Goal: Transaction & Acquisition: Purchase product/service

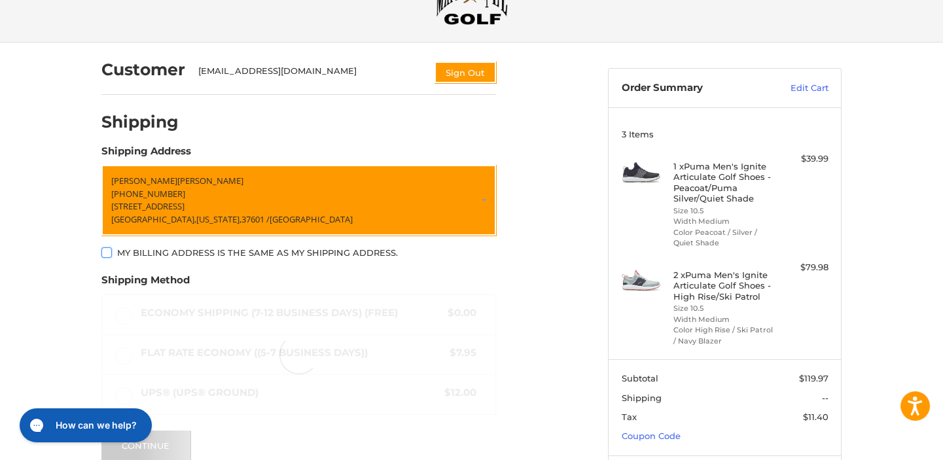
scroll to position [65, 0]
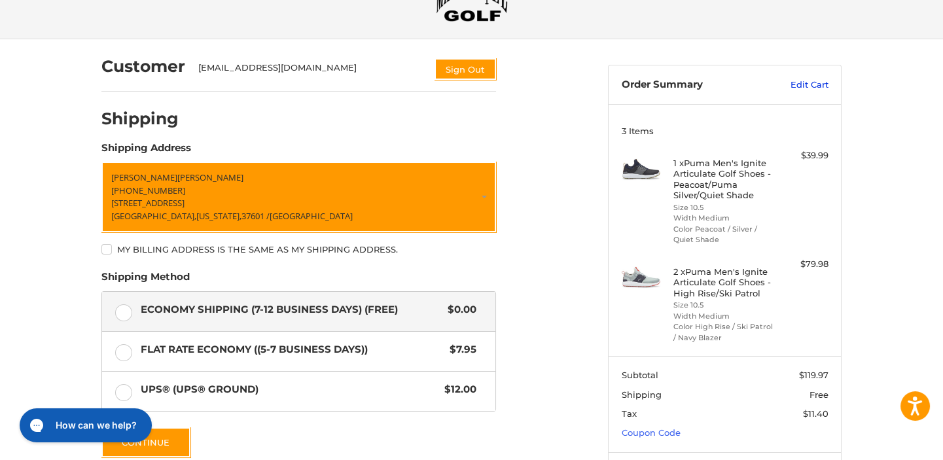
click at [813, 82] on link "Edit Cart" at bounding box center [796, 85] width 66 height 13
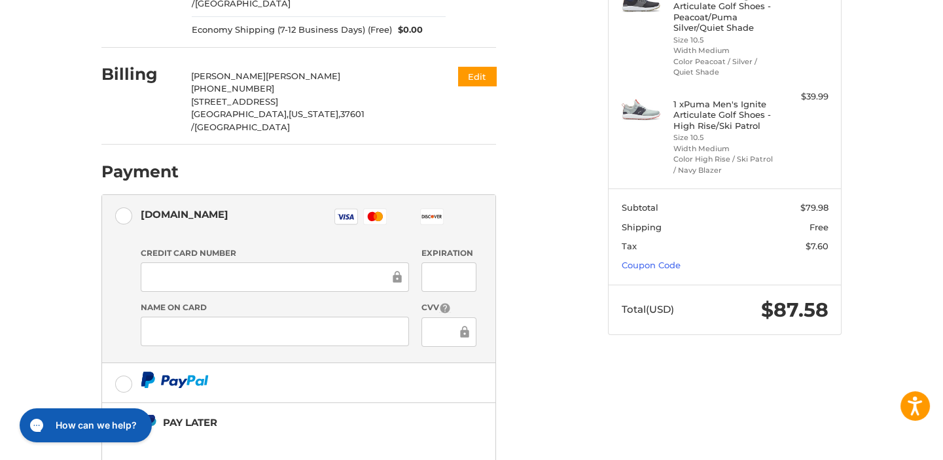
scroll to position [238, 0]
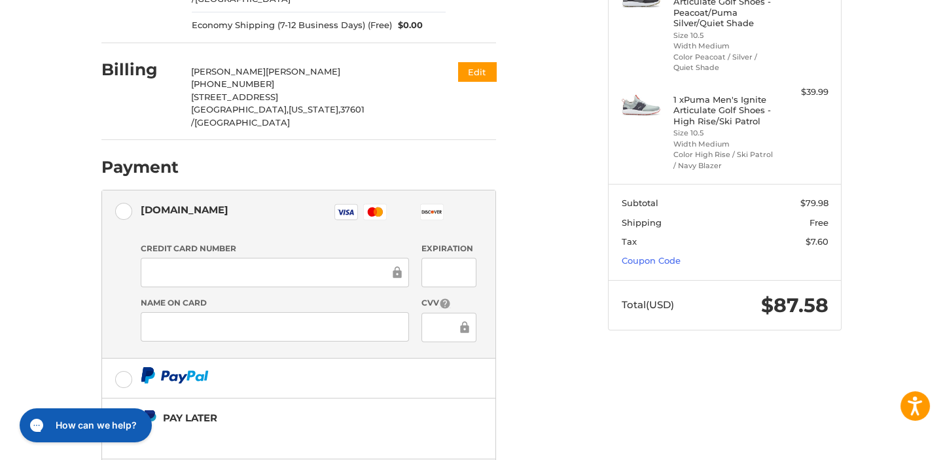
click at [178, 258] on div at bounding box center [275, 272] width 268 height 29
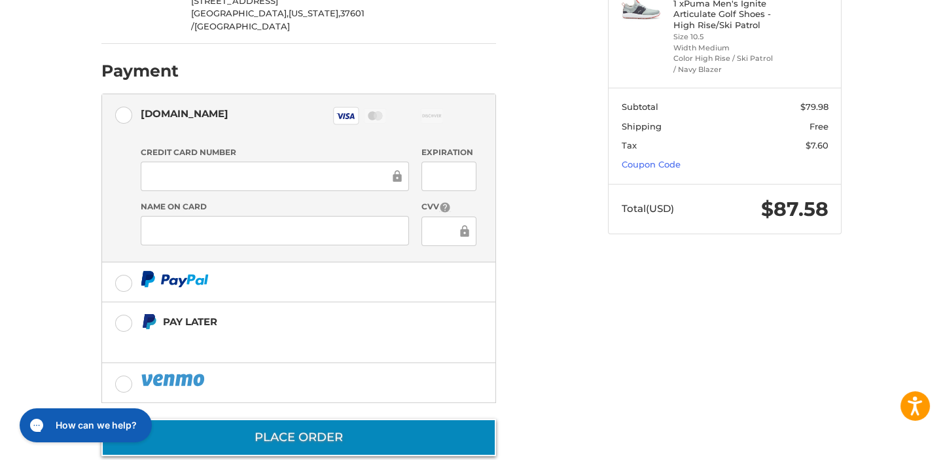
scroll to position [333, 0]
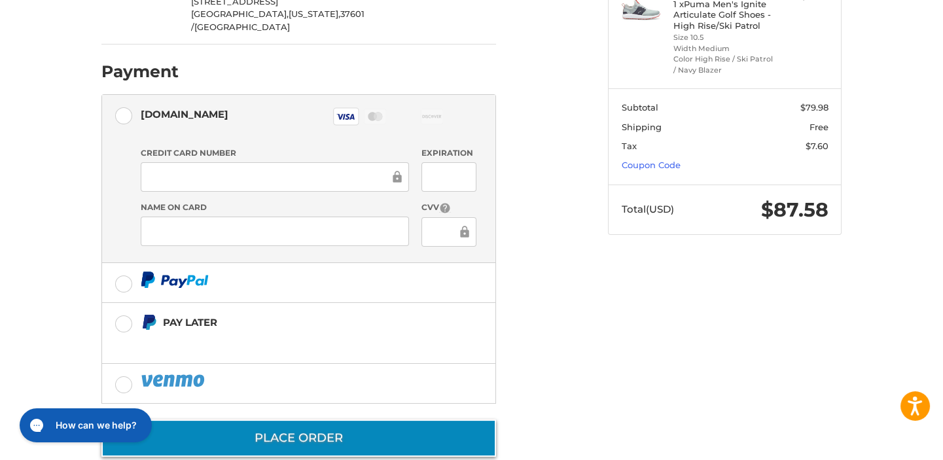
click at [285, 420] on button "Place Order" at bounding box center [298, 438] width 395 height 37
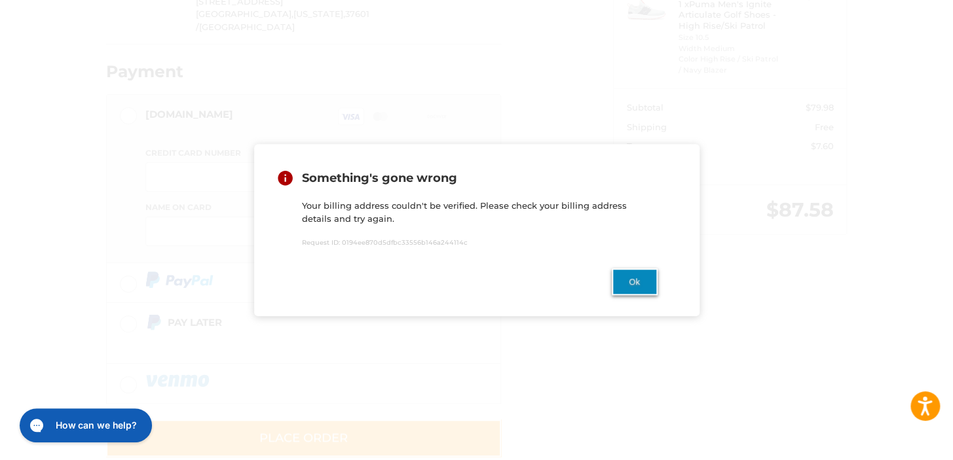
click at [634, 283] on button "Ok" at bounding box center [634, 281] width 46 height 27
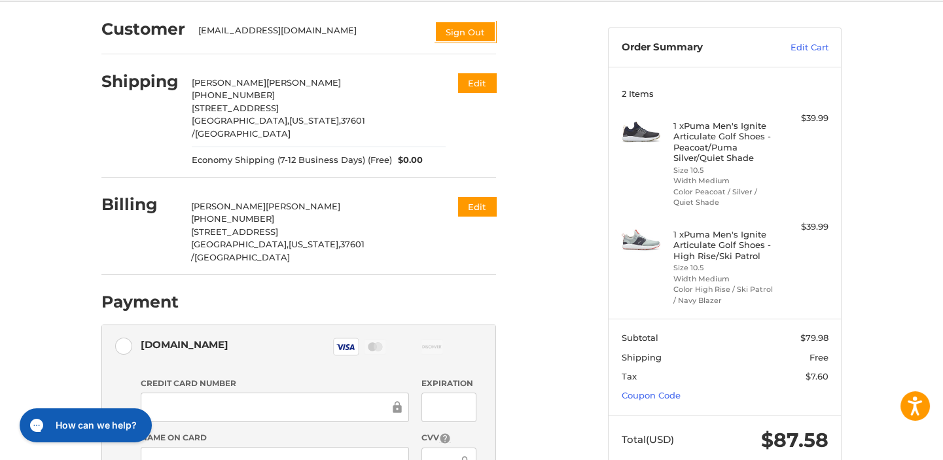
scroll to position [95, 0]
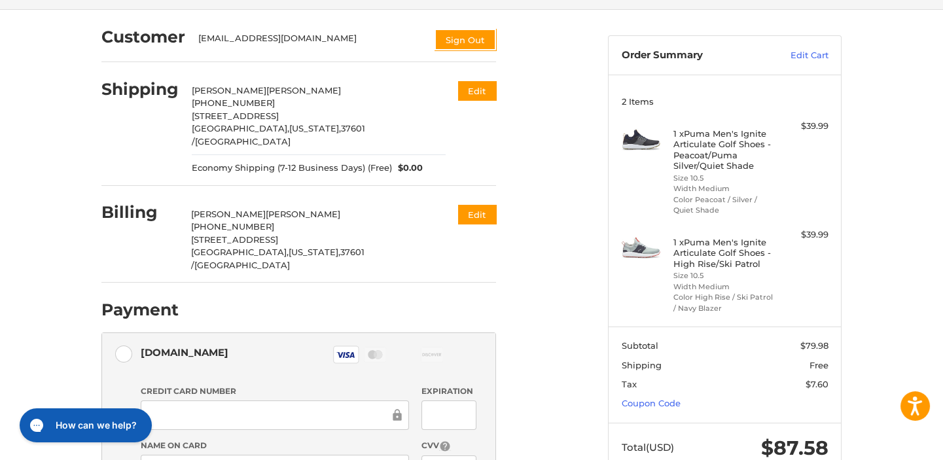
click at [263, 234] on span "[STREET_ADDRESS]" at bounding box center [234, 239] width 87 height 10
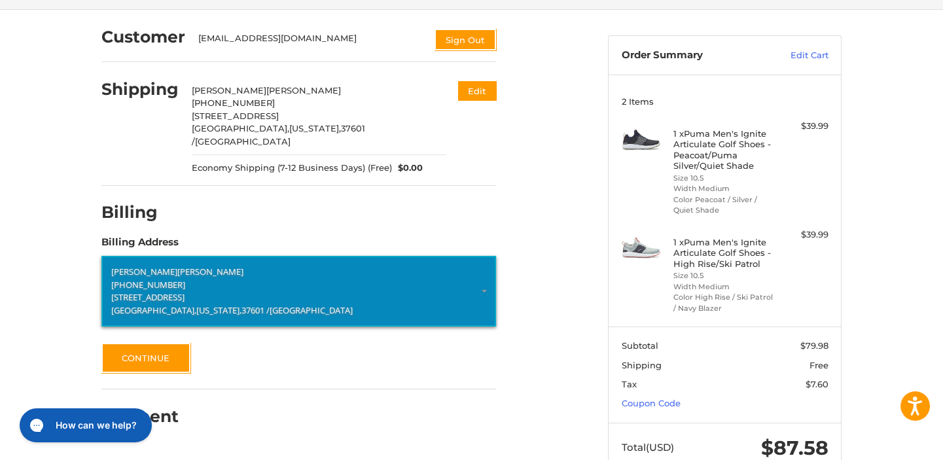
scroll to position [133, 0]
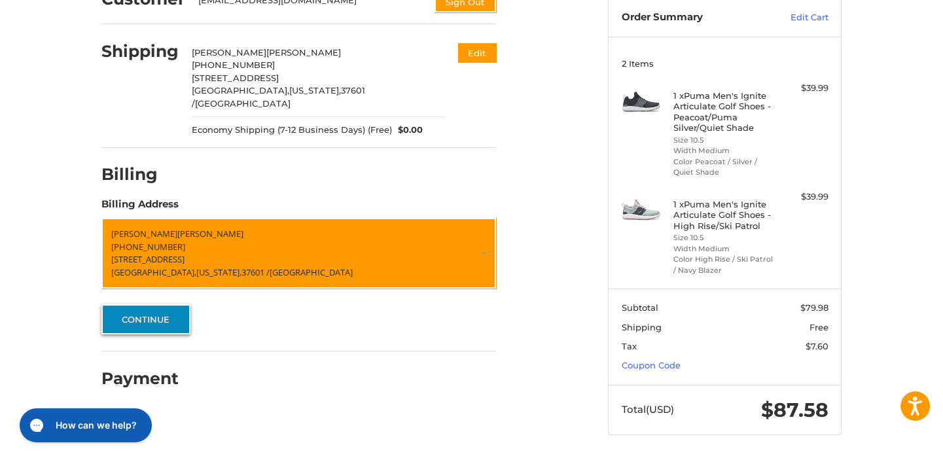
click at [137, 313] on button "Continue" at bounding box center [145, 319] width 89 height 30
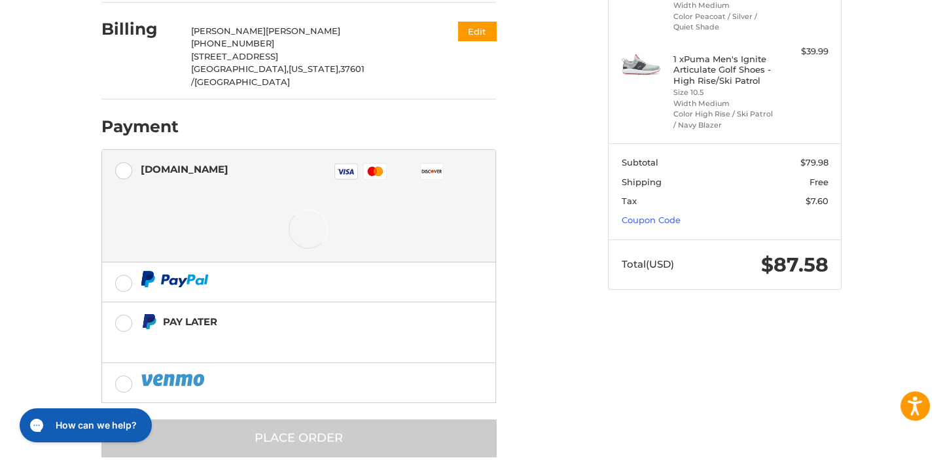
scroll to position [279, 0]
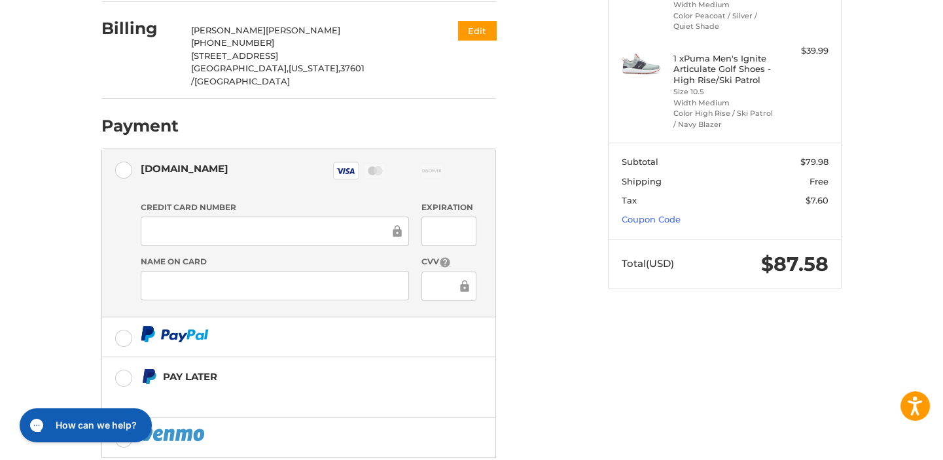
click at [102, 264] on li "[DOMAIN_NAME] Visa Master Amex Discover Diners Club JCB Credit card Credit Card…" at bounding box center [298, 233] width 393 height 168
click at [517, 329] on ol "Customer [EMAIL_ADDRESS][DOMAIN_NAME] Sign Out Shipping [PERSON_NAME] +1 423791…" at bounding box center [324, 168] width 446 height 685
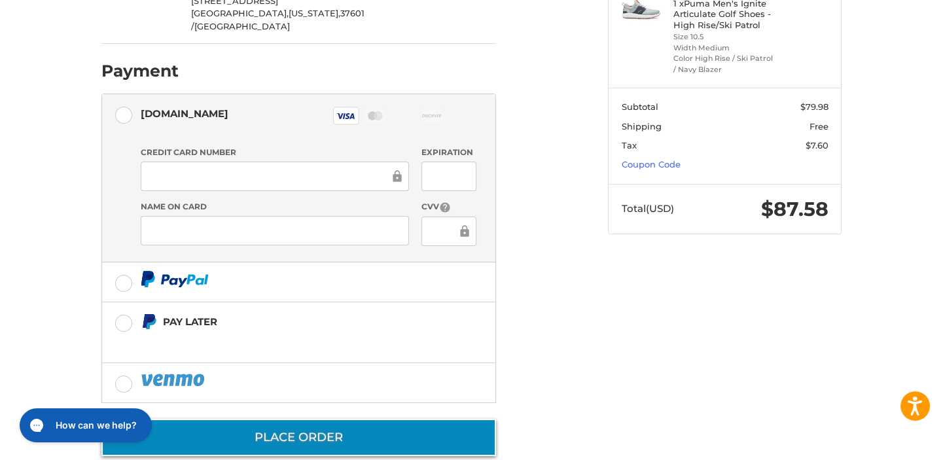
scroll to position [333, 0]
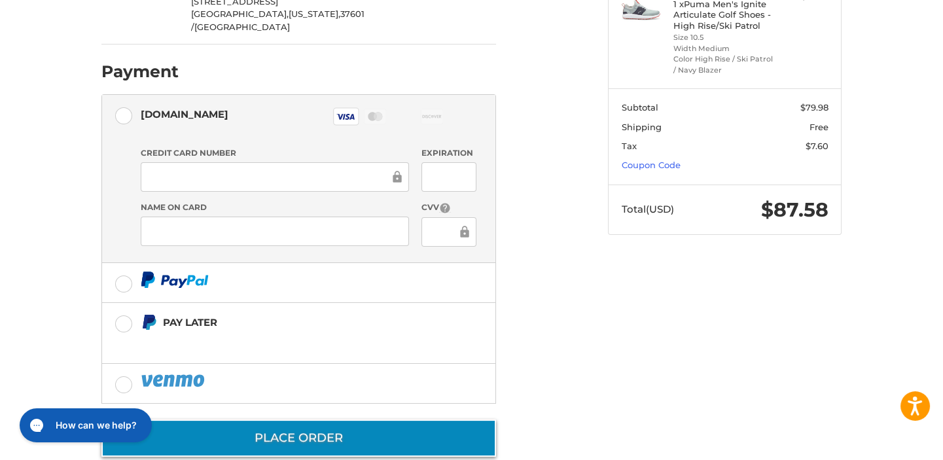
click at [293, 420] on button "Place Order" at bounding box center [298, 438] width 395 height 37
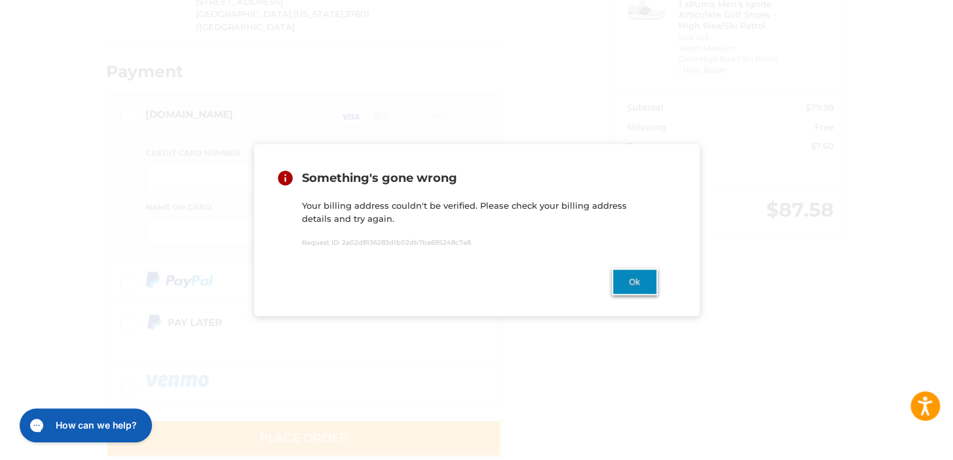
click at [631, 280] on button "Ok" at bounding box center [634, 281] width 46 height 27
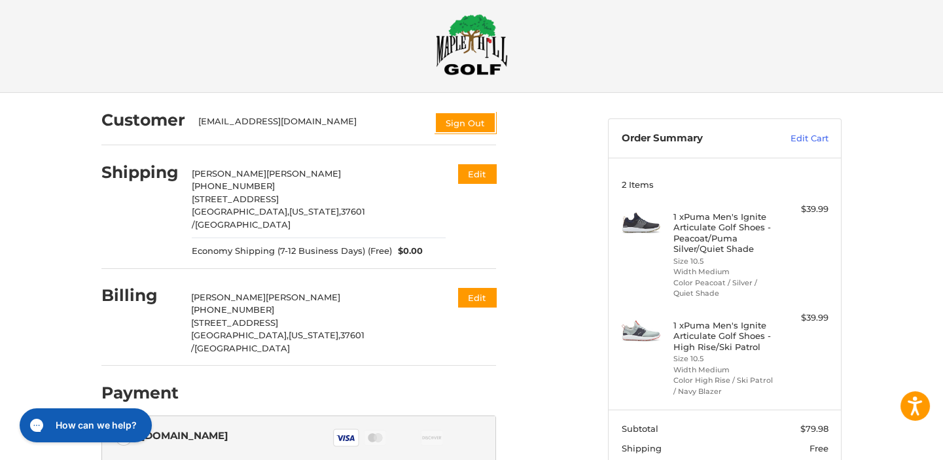
scroll to position [0, 0]
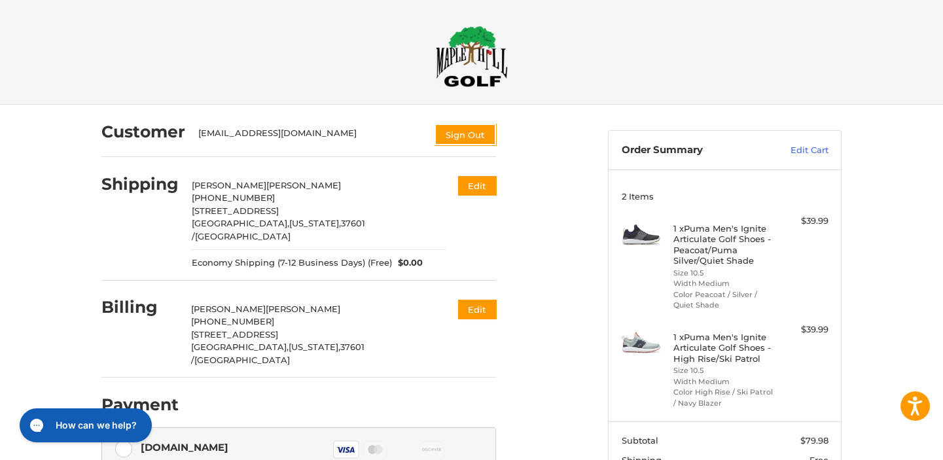
click at [469, 44] on img at bounding box center [472, 57] width 72 height 62
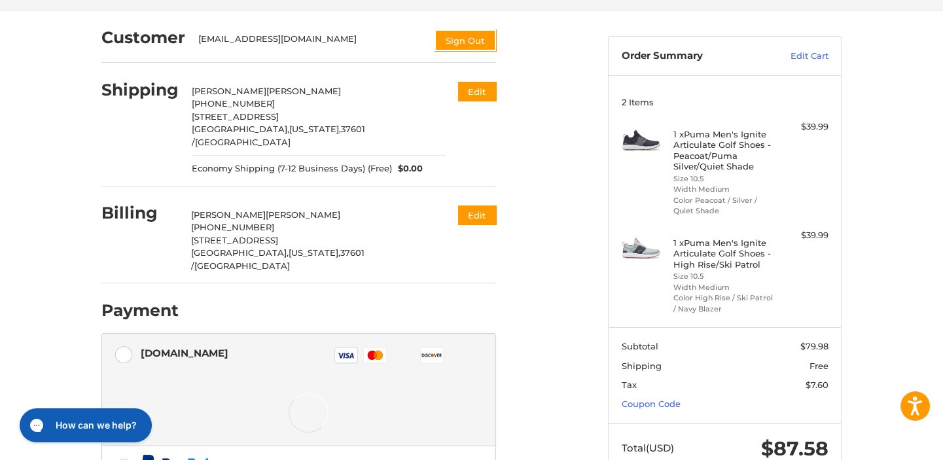
scroll to position [73, 0]
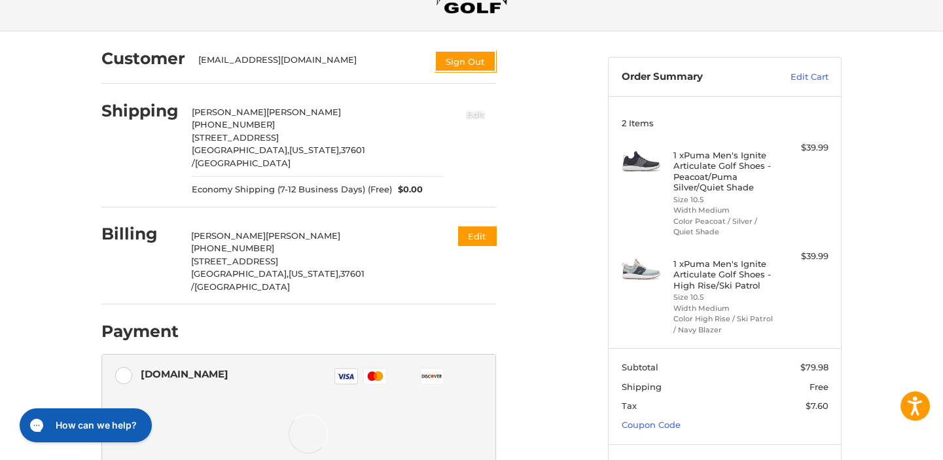
click at [477, 112] on button "Edit" at bounding box center [476, 114] width 41 height 22
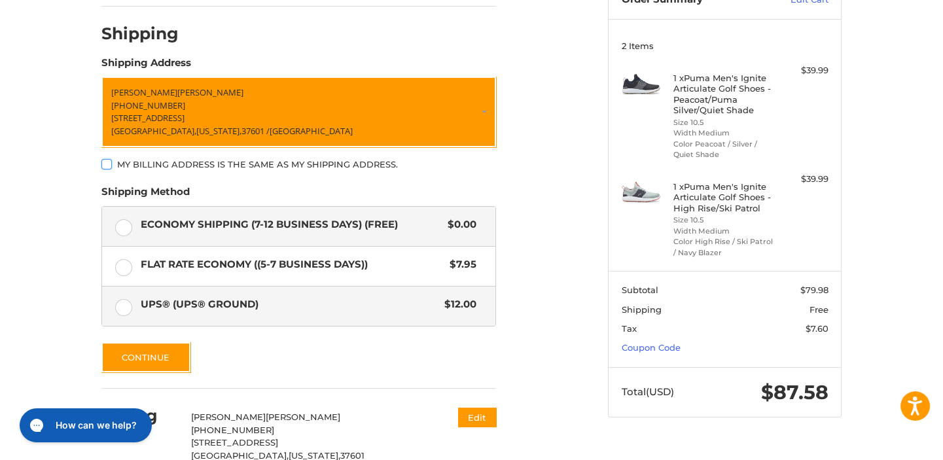
scroll to position [157, 0]
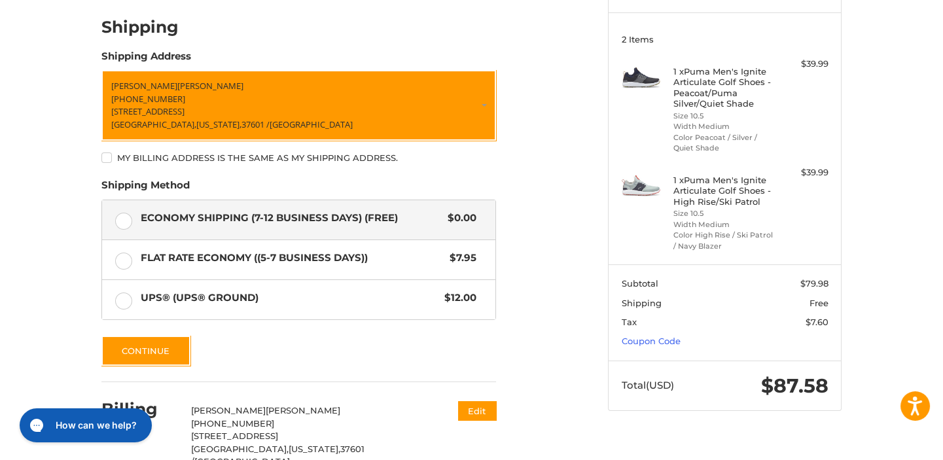
click at [108, 158] on label "My billing address is the same as my shipping address." at bounding box center [298, 158] width 395 height 10
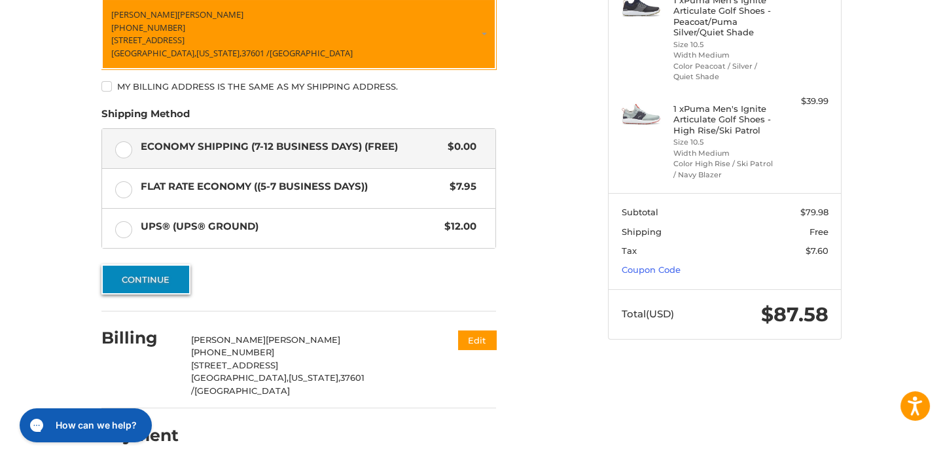
click at [126, 280] on button "Continue" at bounding box center [145, 279] width 89 height 30
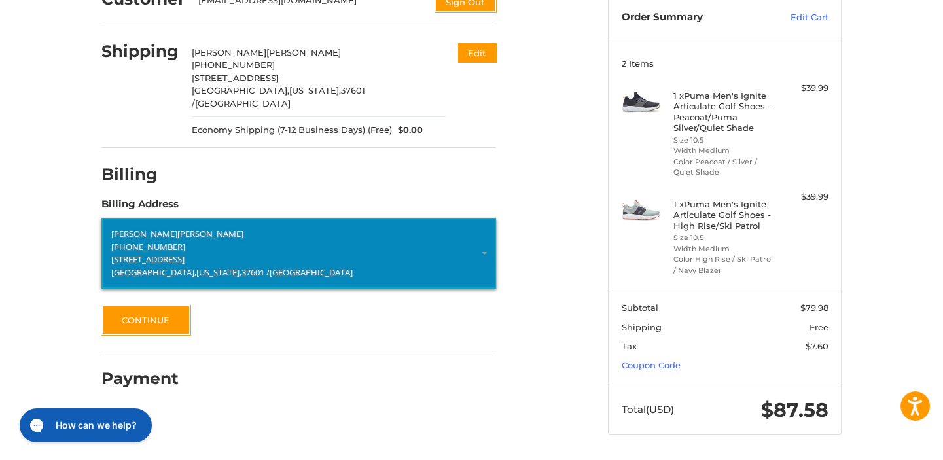
click at [185, 253] on span "[STREET_ADDRESS]" at bounding box center [147, 259] width 73 height 12
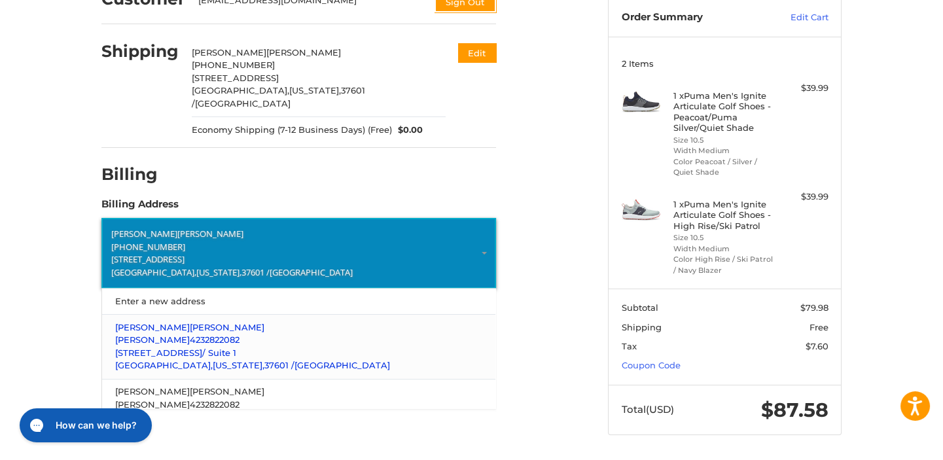
click at [158, 348] on span "4132 Bristol Hwy" at bounding box center [158, 353] width 87 height 10
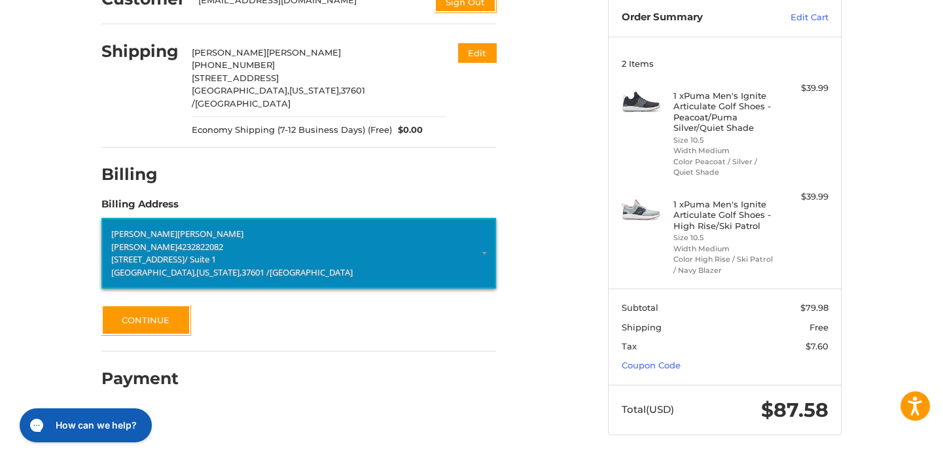
click at [231, 73] on span "[STREET_ADDRESS]" at bounding box center [235, 78] width 87 height 10
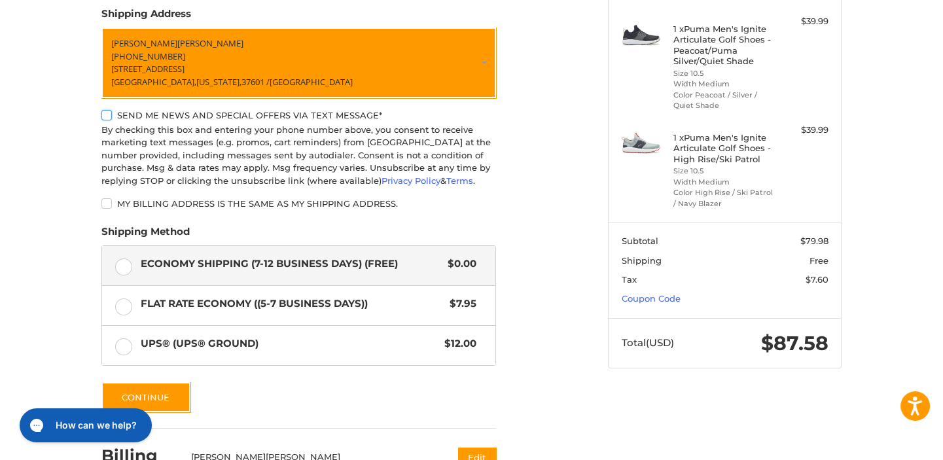
scroll to position [259, 0]
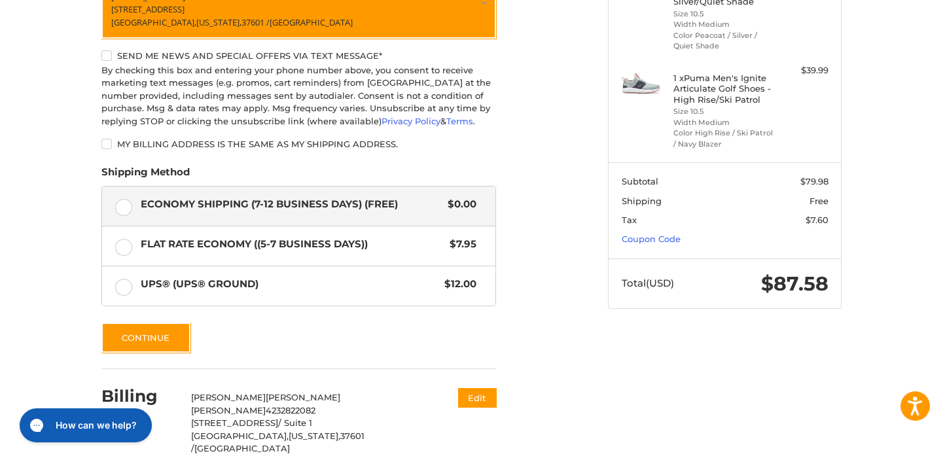
click at [104, 149] on label "My billing address is the same as my shipping address." at bounding box center [298, 144] width 395 height 10
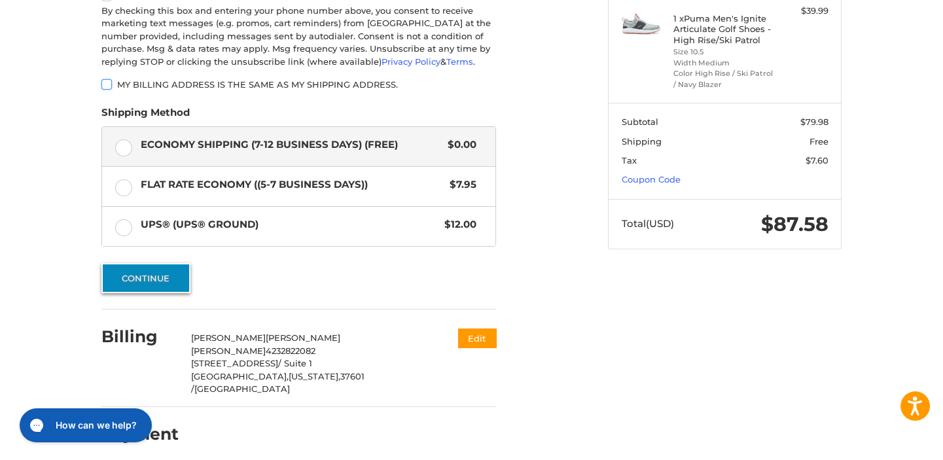
scroll to position [318, 0]
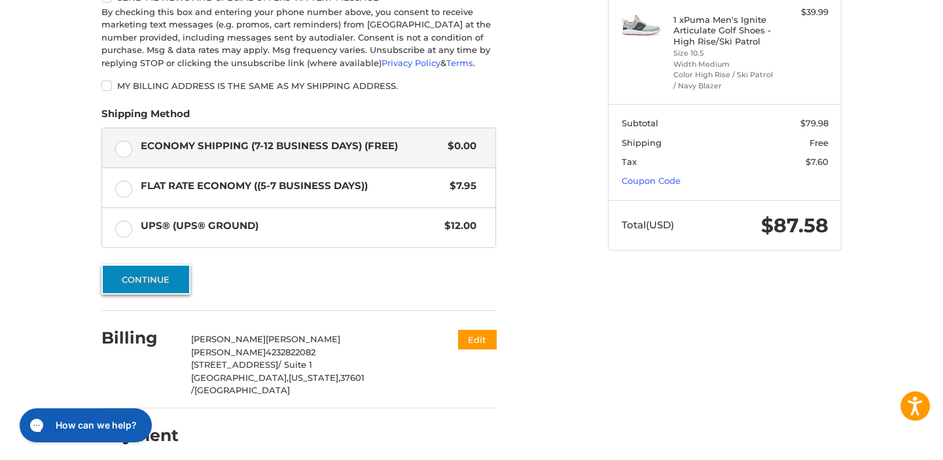
click at [154, 285] on button "Continue" at bounding box center [145, 279] width 89 height 30
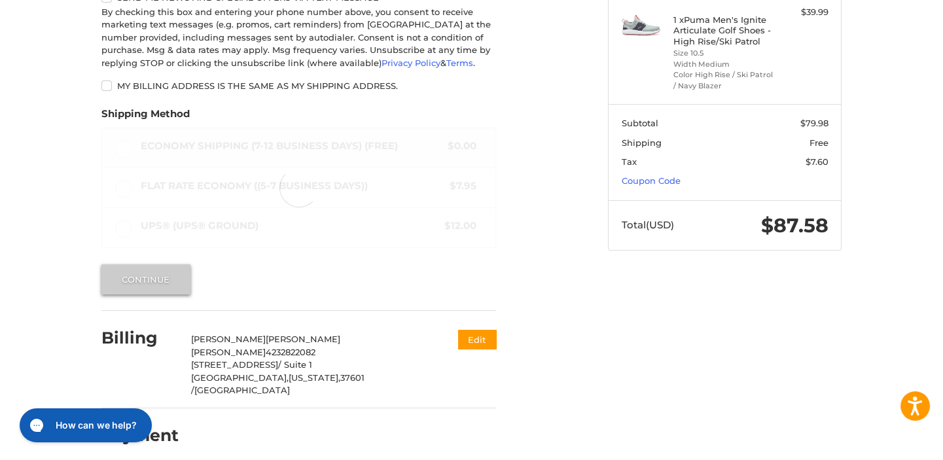
scroll to position [133, 0]
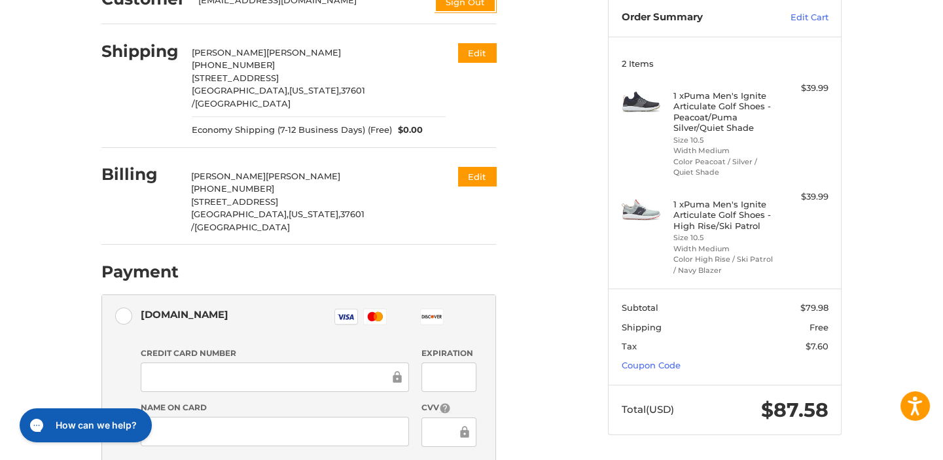
click at [236, 79] on span "[STREET_ADDRESS]" at bounding box center [235, 78] width 87 height 10
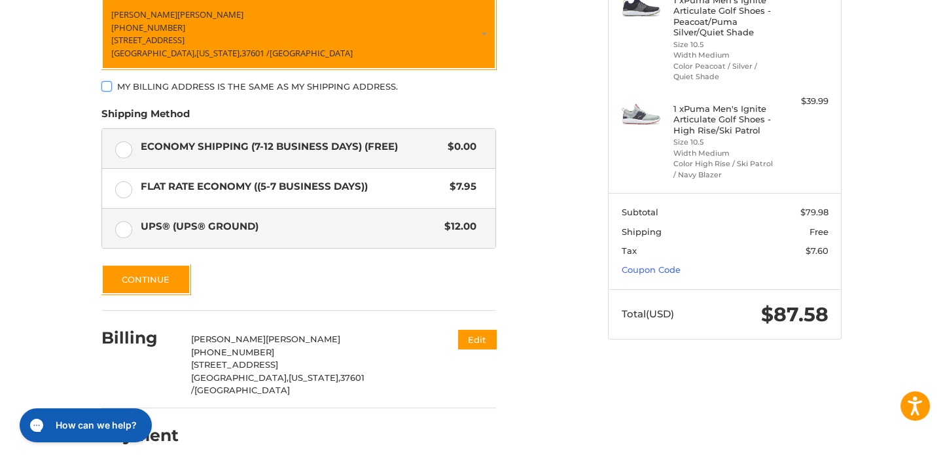
scroll to position [229, 0]
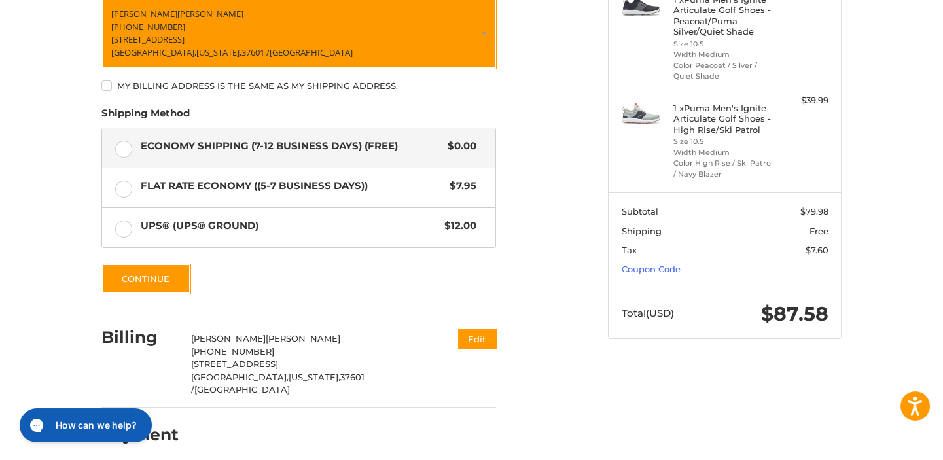
click at [234, 369] on span "[STREET_ADDRESS]" at bounding box center [234, 364] width 87 height 10
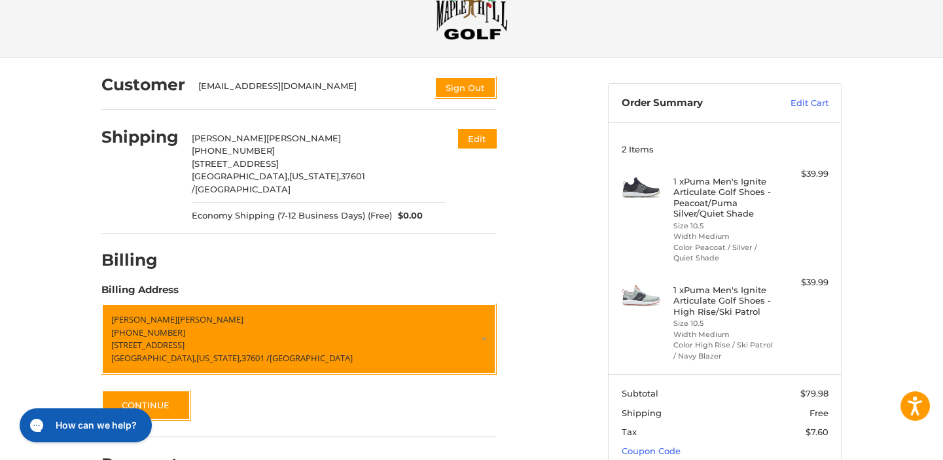
scroll to position [118, 0]
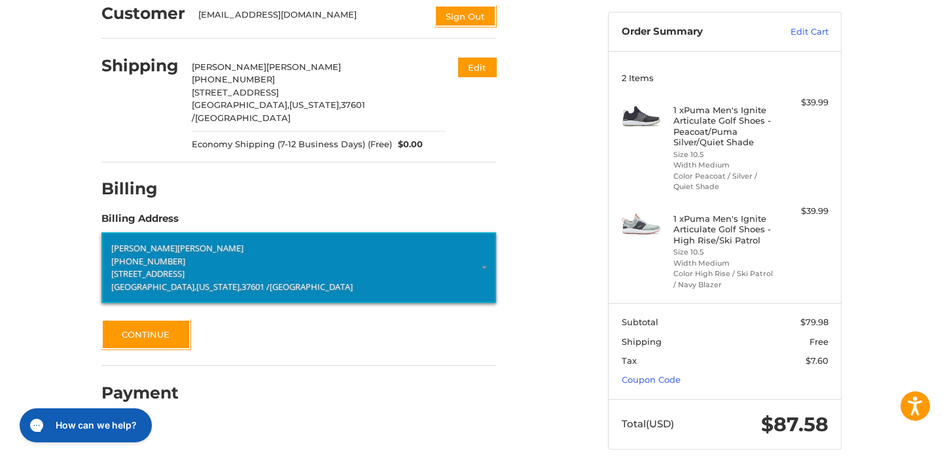
click at [156, 268] on span "[STREET_ADDRESS]" at bounding box center [147, 274] width 73 height 12
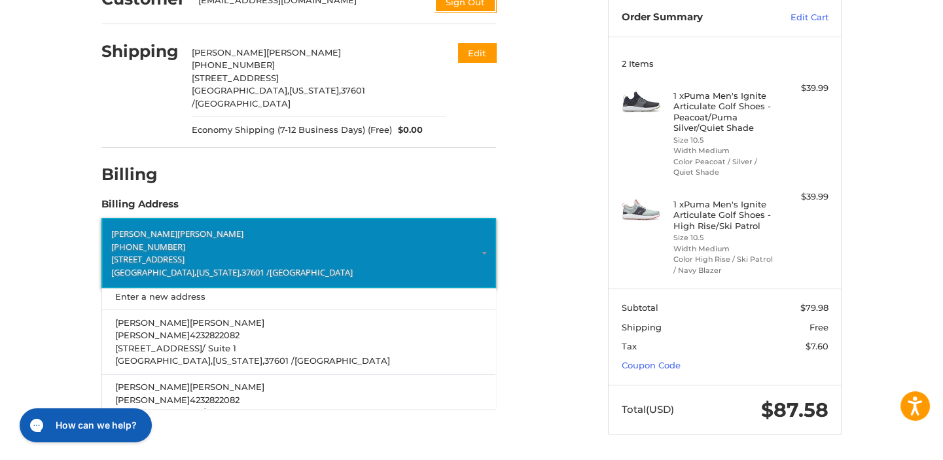
scroll to position [0, 0]
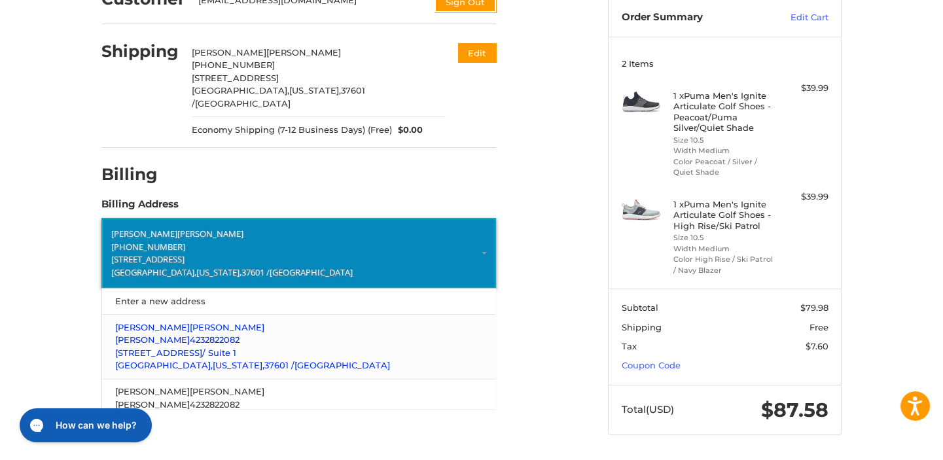
click at [157, 348] on span "4132 Bristol Hwy" at bounding box center [158, 353] width 87 height 10
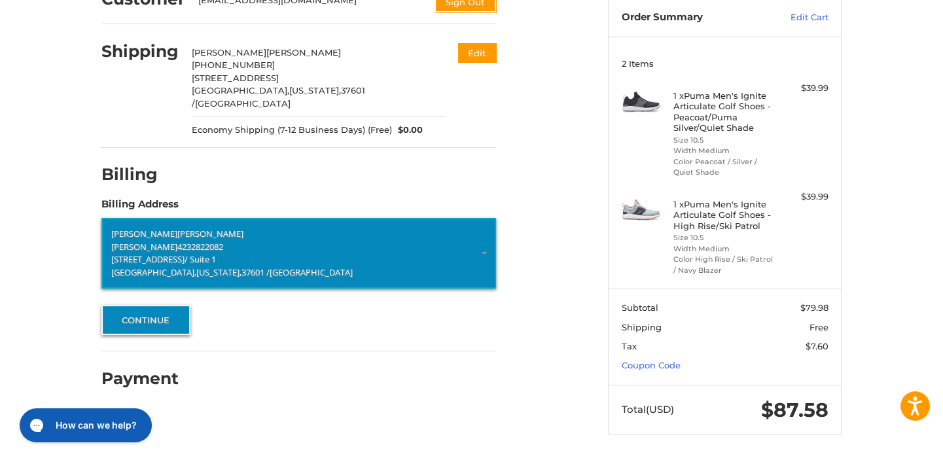
click at [137, 305] on button "Continue" at bounding box center [145, 320] width 89 height 30
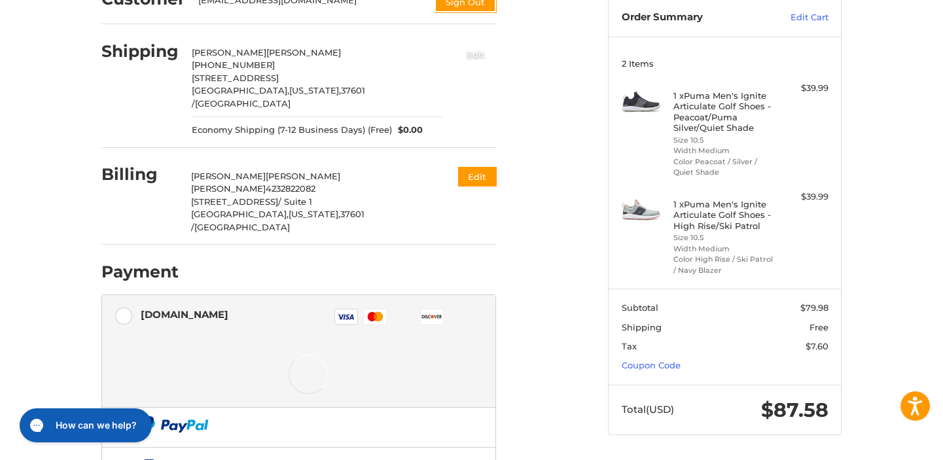
click at [471, 50] on button "Edit" at bounding box center [476, 54] width 41 height 22
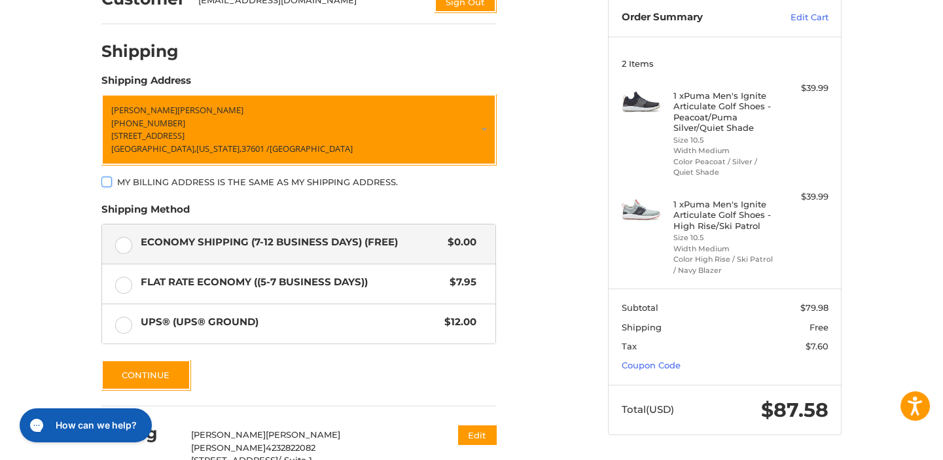
scroll to position [157, 0]
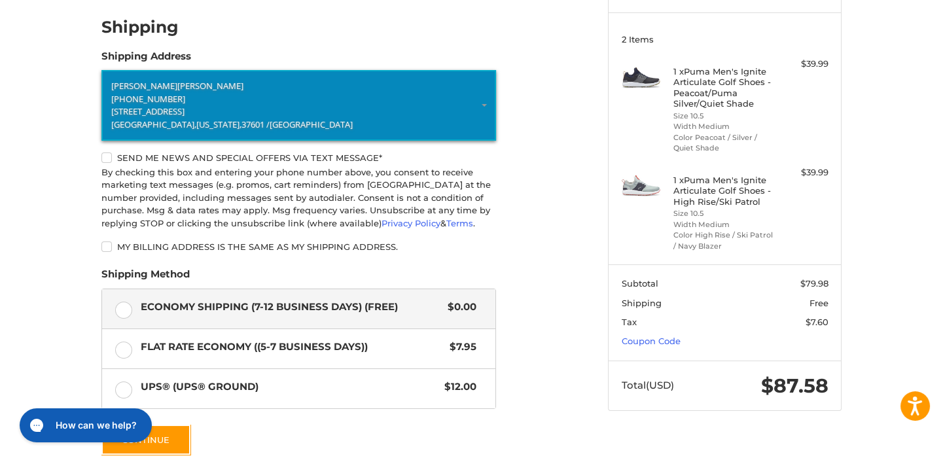
click at [170, 99] on span "[PHONE_NUMBER]" at bounding box center [148, 99] width 74 height 12
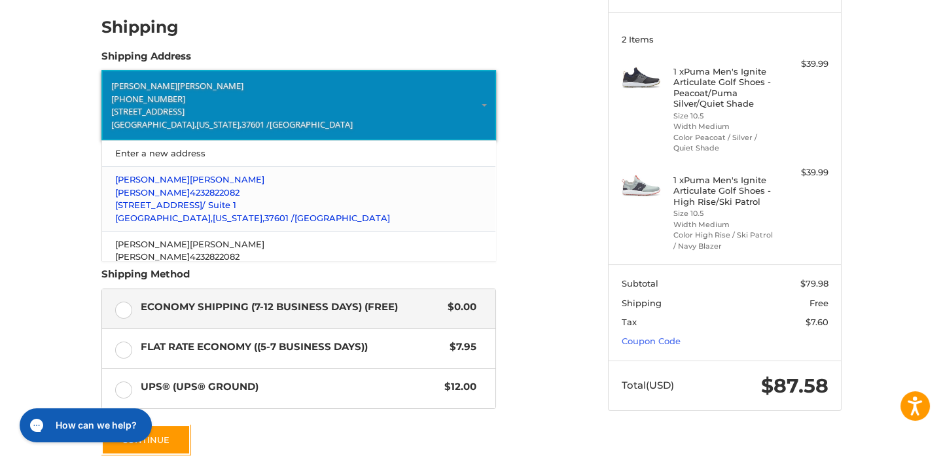
click at [160, 203] on span "4132 Bristol Hwy" at bounding box center [158, 205] width 87 height 10
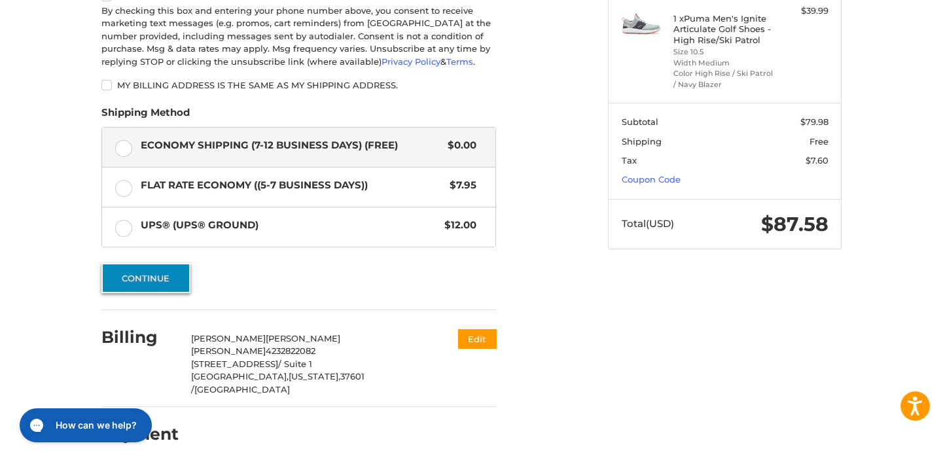
scroll to position [318, 0]
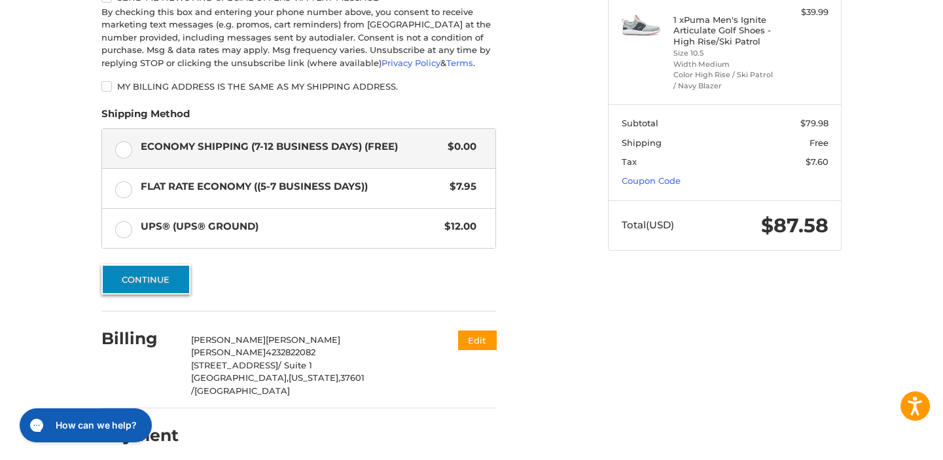
click at [147, 288] on button "Continue" at bounding box center [145, 279] width 89 height 30
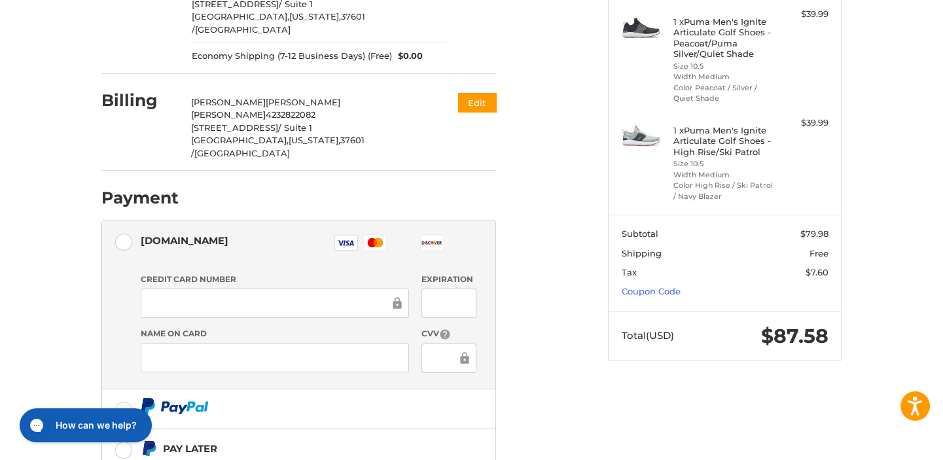
scroll to position [100, 0]
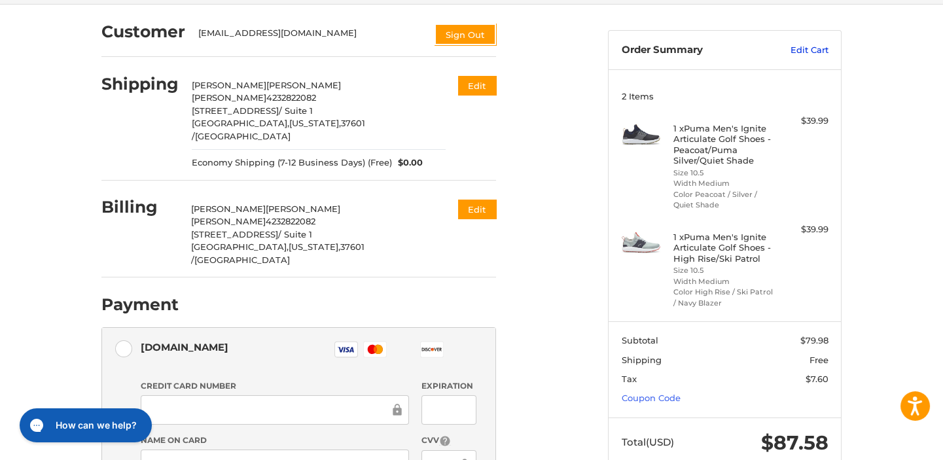
click at [799, 47] on link "Edit Cart" at bounding box center [796, 50] width 66 height 13
